Goal: Task Accomplishment & Management: Use online tool/utility

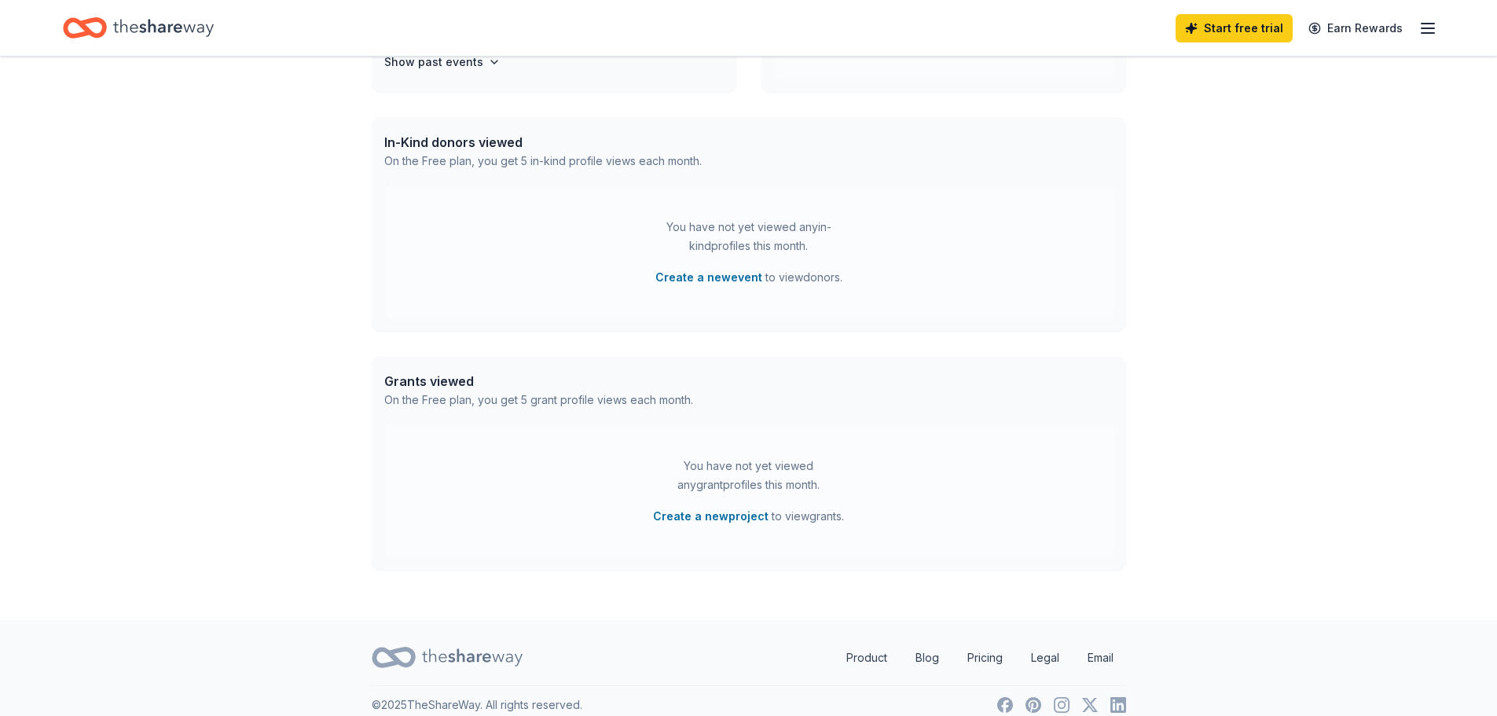
scroll to position [372, 0]
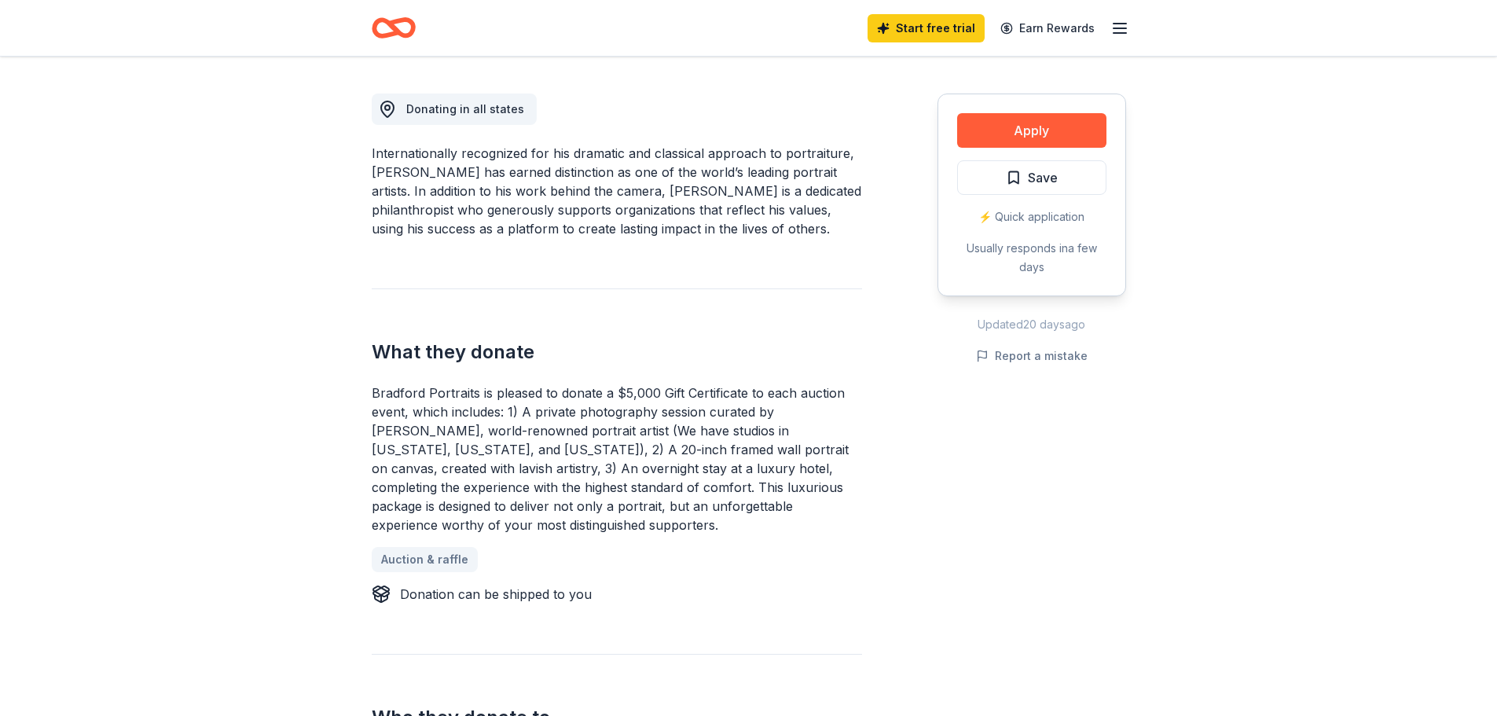
scroll to position [425, 0]
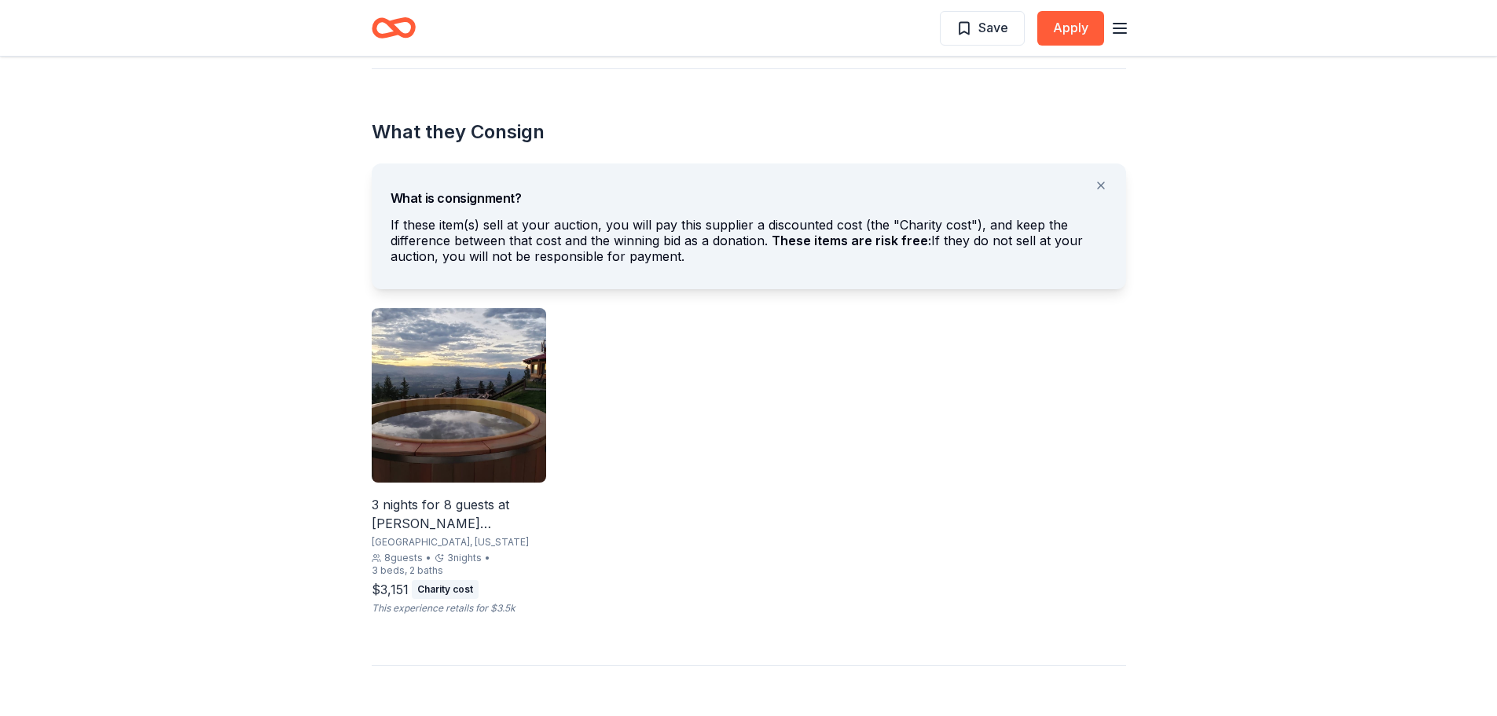
scroll to position [818, 0]
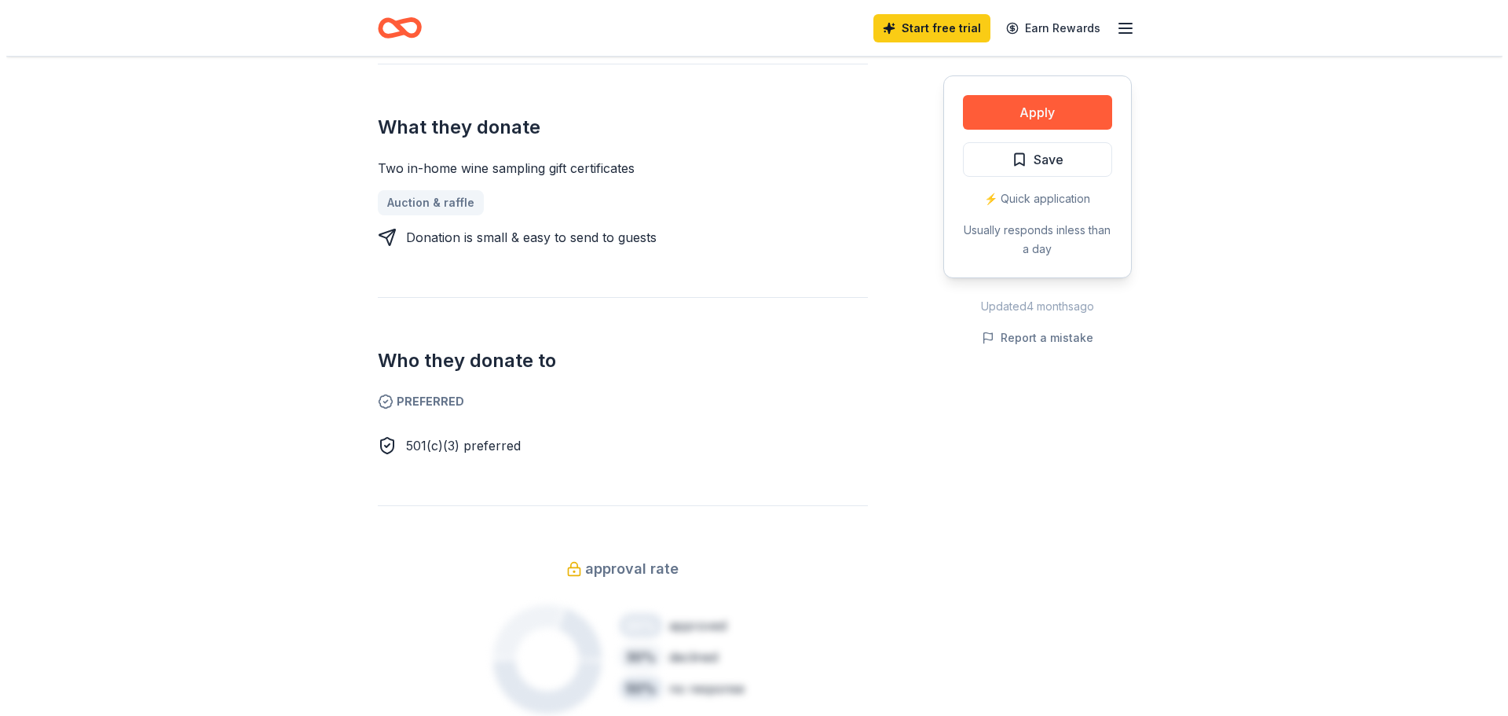
scroll to position [674, 0]
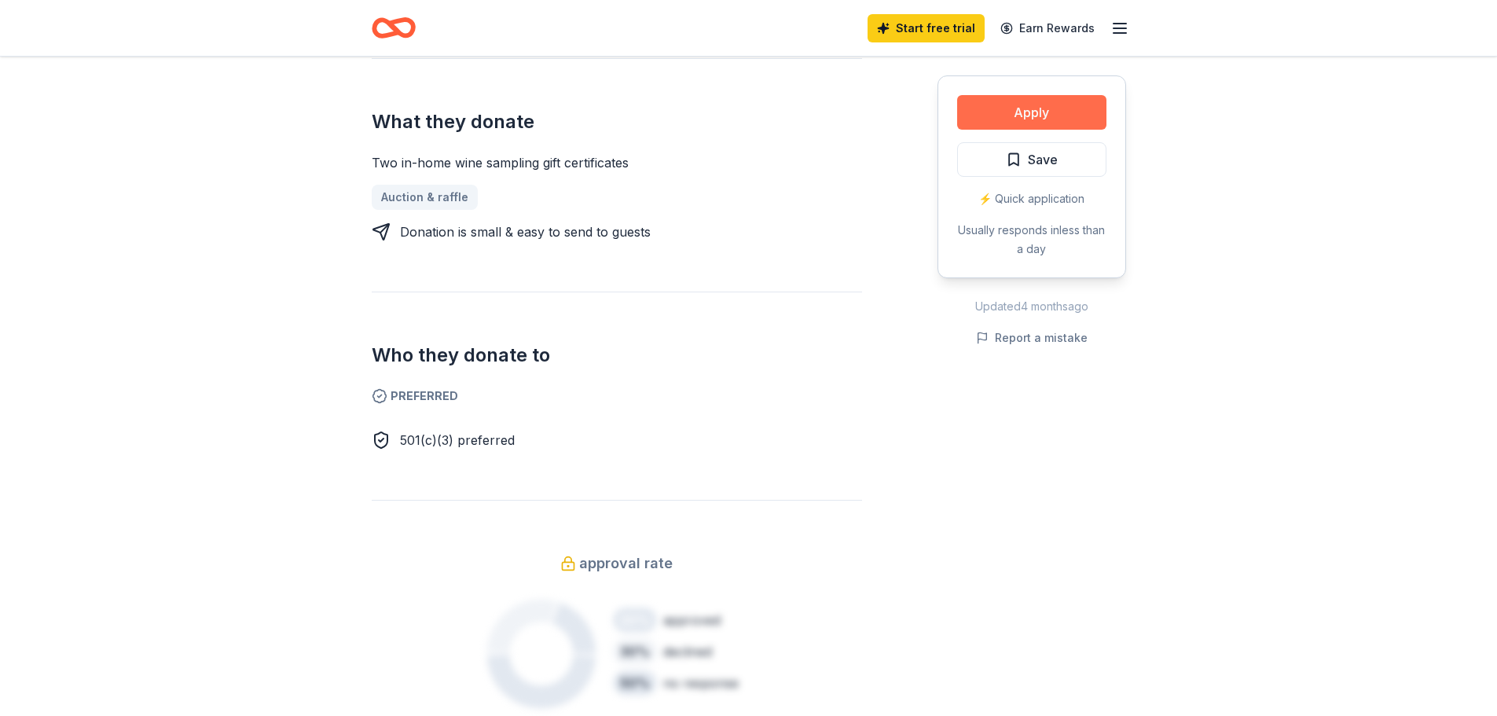
click at [1027, 114] on button "Apply" at bounding box center [1031, 112] width 149 height 35
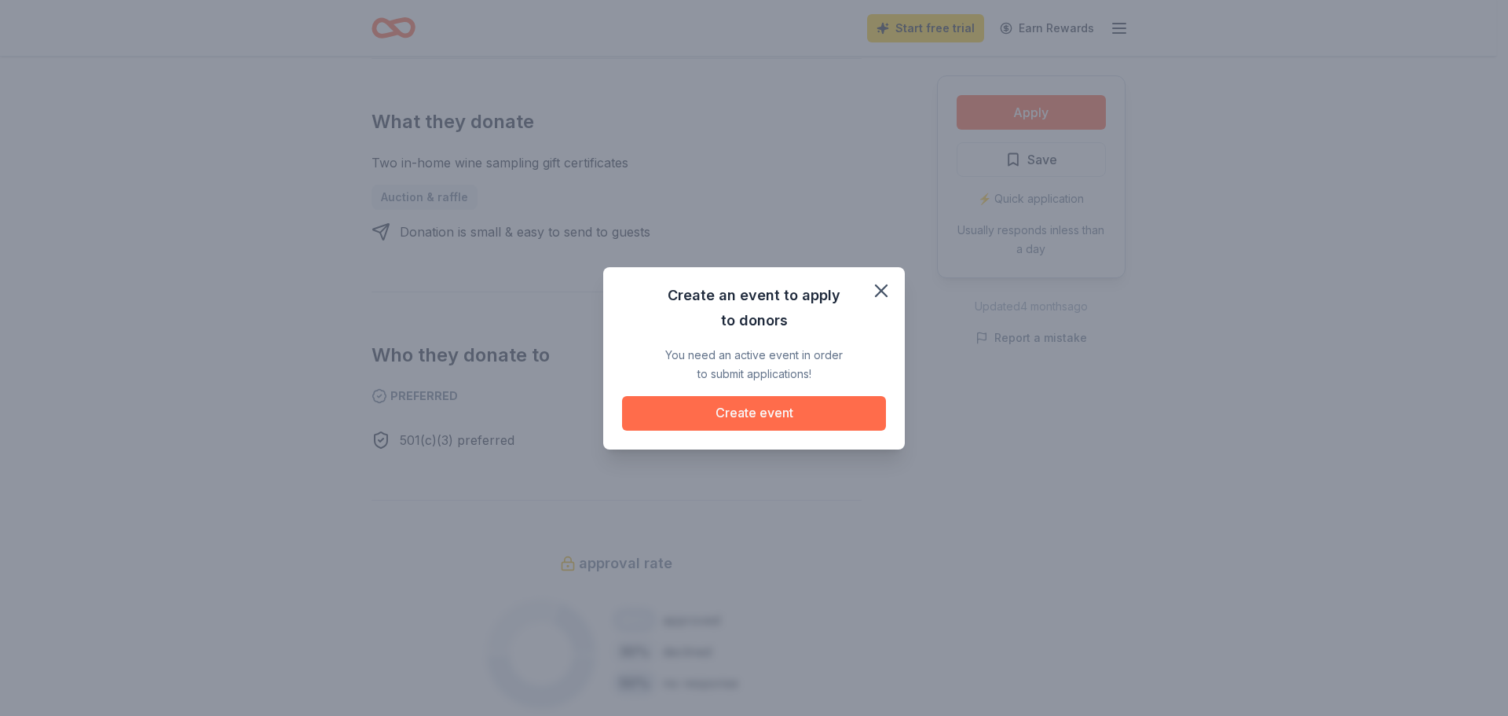
click at [769, 412] on button "Create event" at bounding box center [754, 413] width 264 height 35
